Goal: Task Accomplishment & Management: Use online tool/utility

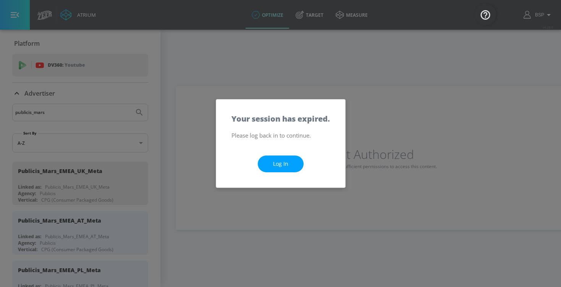
scroll to position [131, 0]
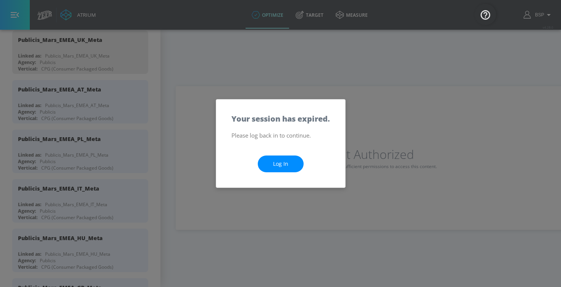
click at [285, 165] on link "Log In" at bounding box center [281, 164] width 46 height 17
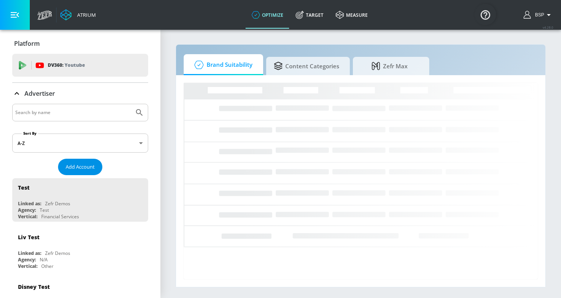
click at [76, 166] on span "Add Account" at bounding box center [80, 167] width 29 height 9
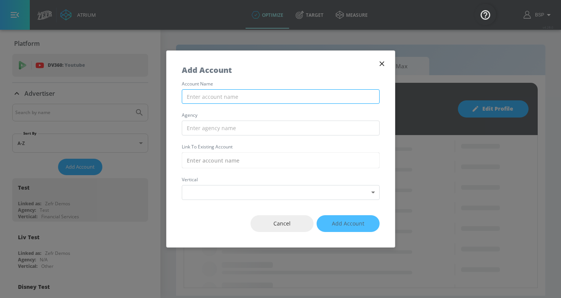
click at [224, 97] on input "text" at bounding box center [281, 96] width 198 height 15
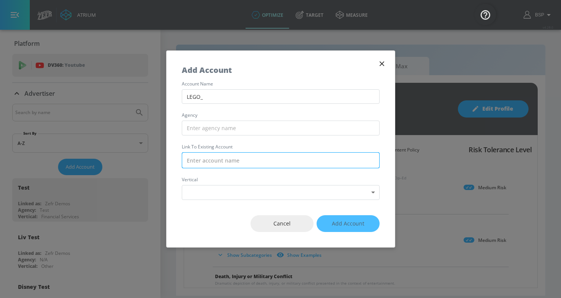
type input "LEGO_"
click at [222, 158] on input "text" at bounding box center [281, 160] width 198 height 16
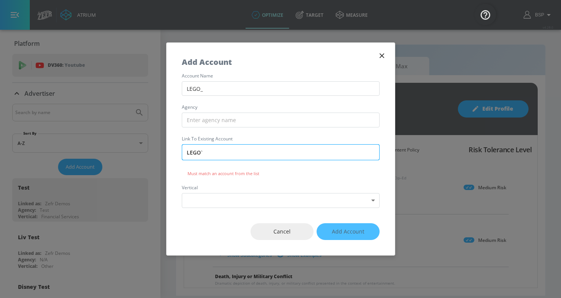
type input "LEGO`-"
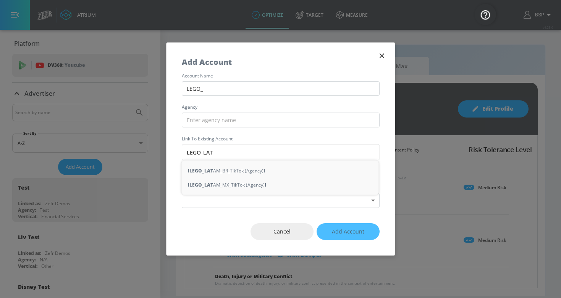
type input "LEGO_LAT"
click at [378, 56] on icon "button" at bounding box center [382, 56] width 8 height 8
